Goal: Find contact information

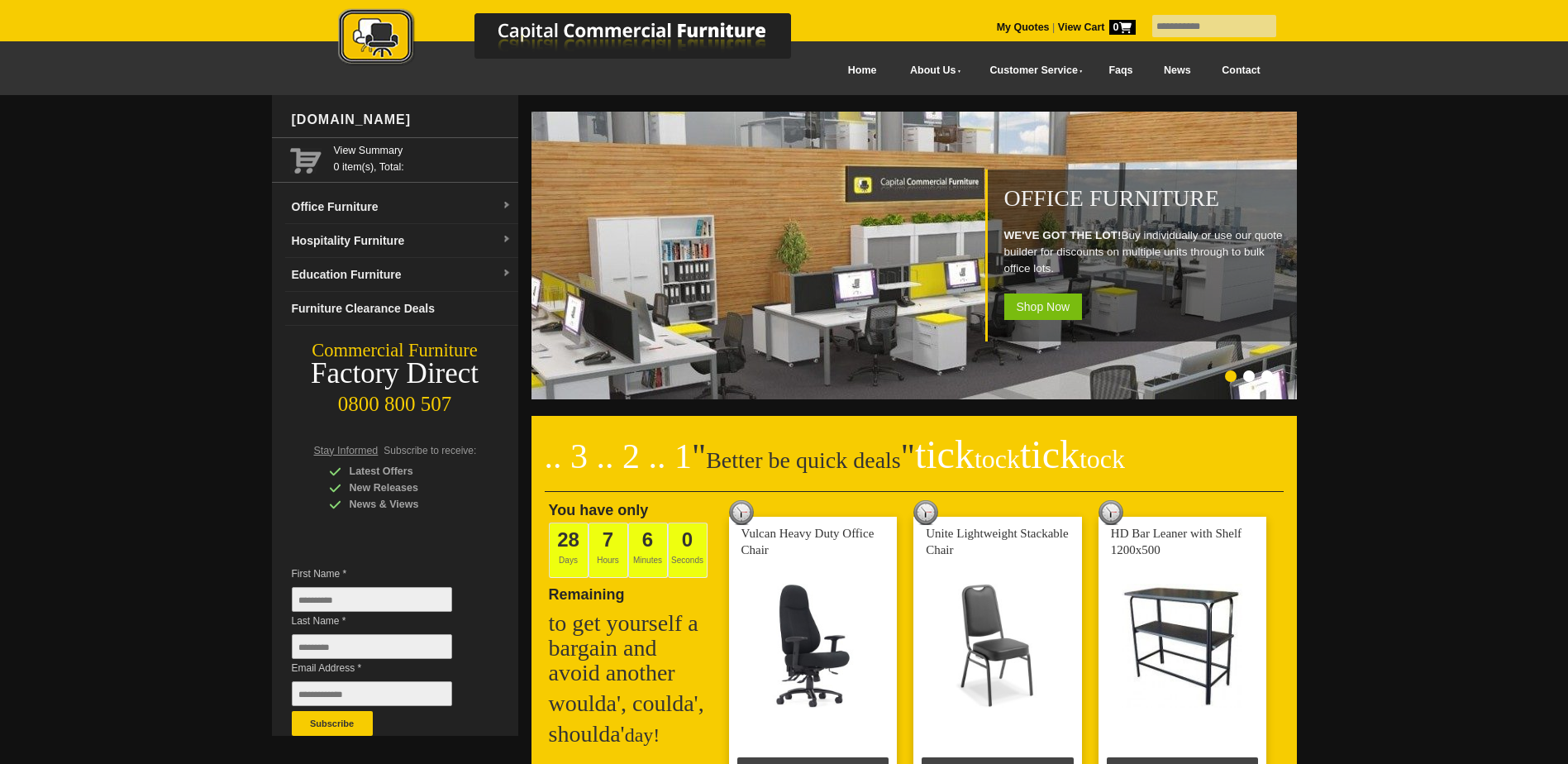
click at [1174, 22] on input "text" at bounding box center [1214, 26] width 124 height 22
type input "******"
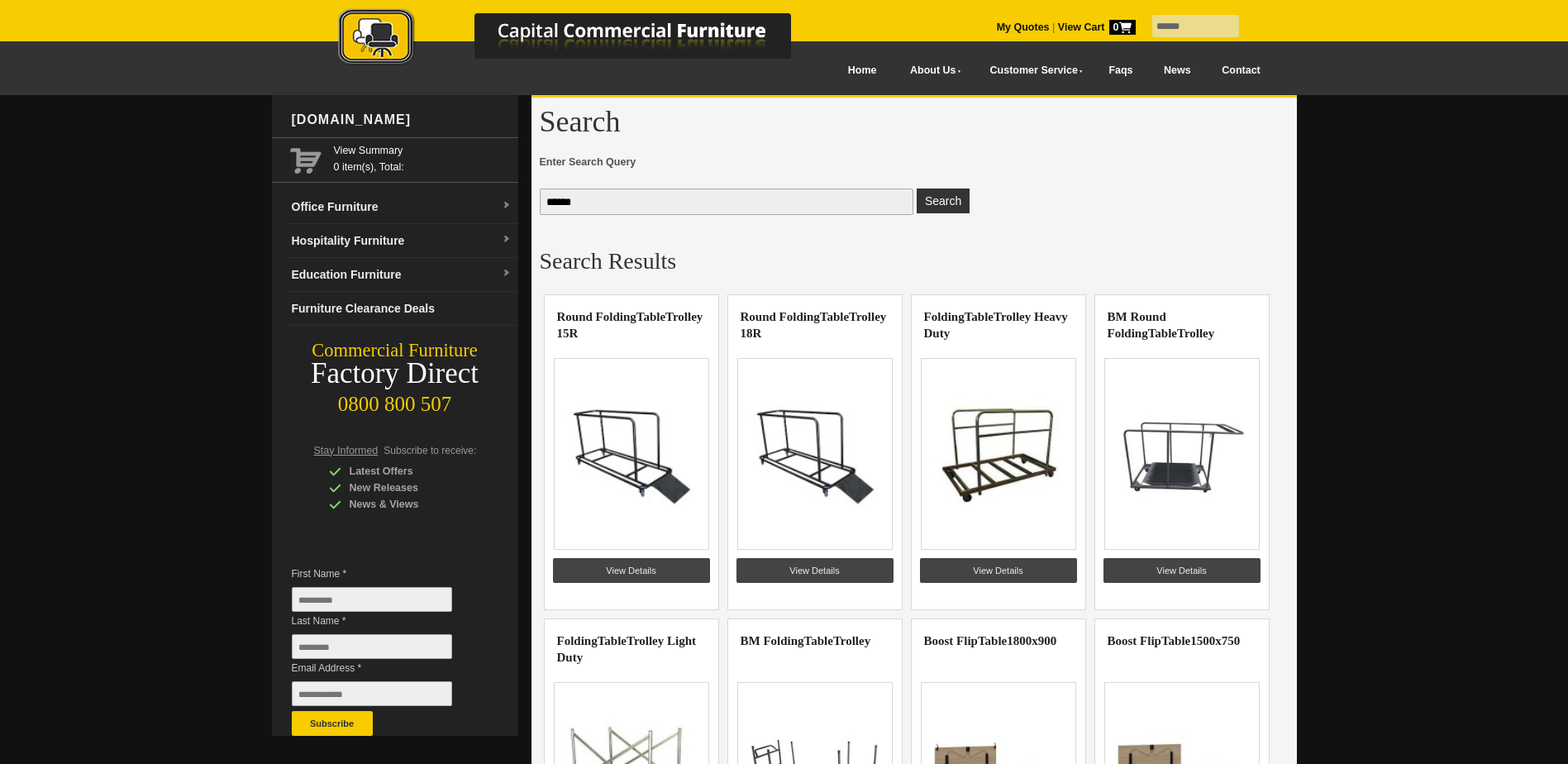
click at [1248, 68] on link "Contact" at bounding box center [1241, 70] width 70 height 37
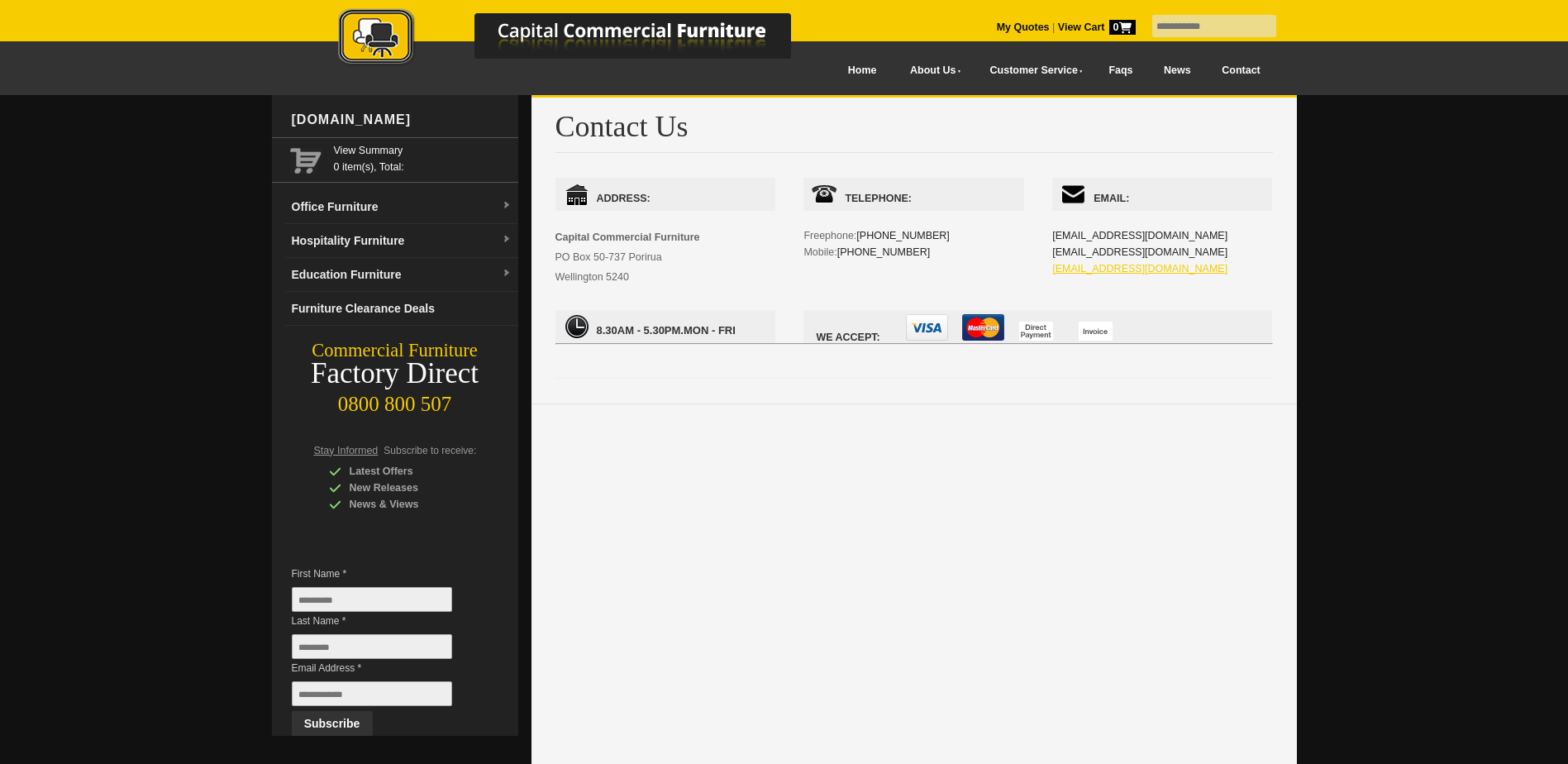
click at [1102, 267] on link "sales@ccfnz.co.nz" at bounding box center [1140, 269] width 175 height 12
